Goal: Navigation & Orientation: Find specific page/section

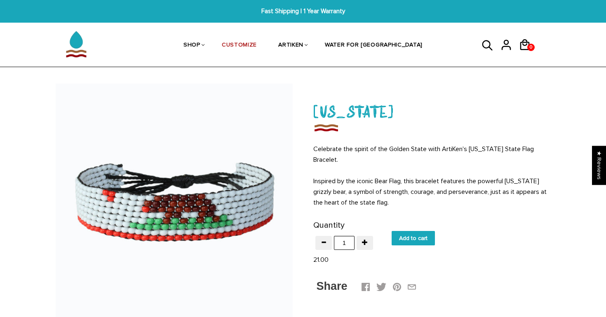
scroll to position [31, 0]
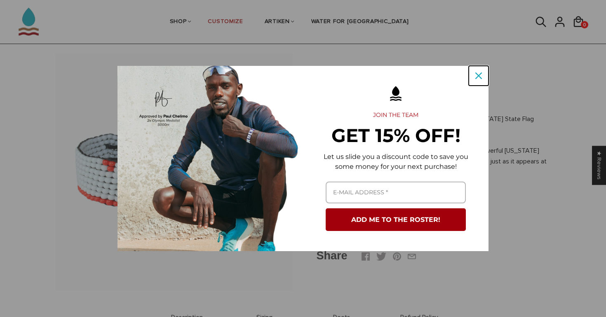
click at [474, 81] on div "Close" at bounding box center [478, 75] width 13 height 13
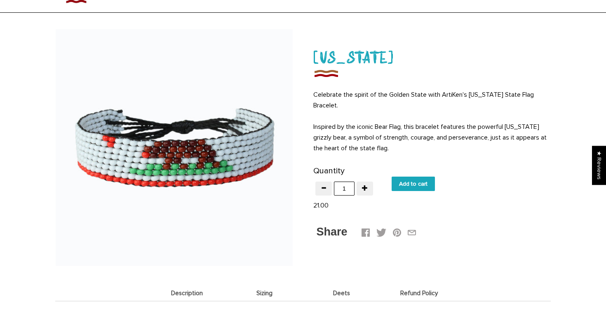
scroll to position [0, 0]
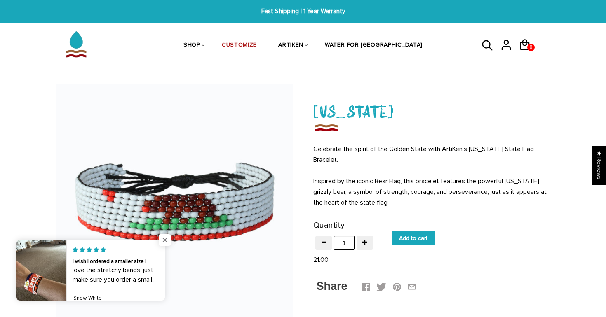
click at [166, 240] on span "Close popup widget" at bounding box center [165, 240] width 12 height 12
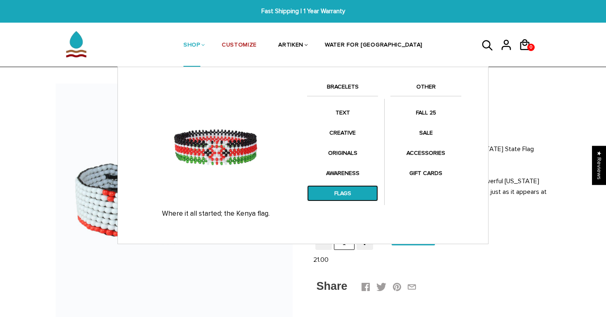
click at [343, 192] on link "FLAGS" at bounding box center [342, 194] width 71 height 16
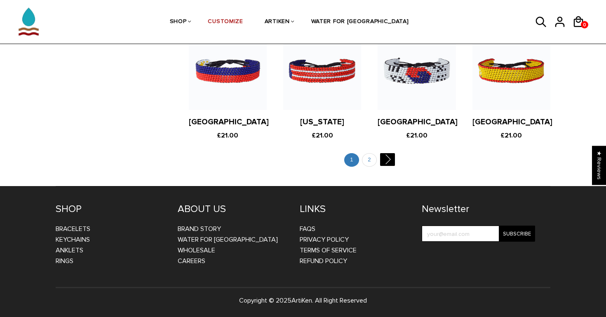
scroll to position [1518, 0]
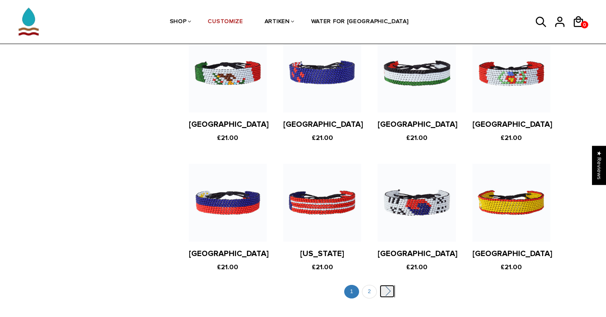
click at [388, 285] on link "" at bounding box center [387, 291] width 15 height 13
